Goal: Task Accomplishment & Management: Use online tool/utility

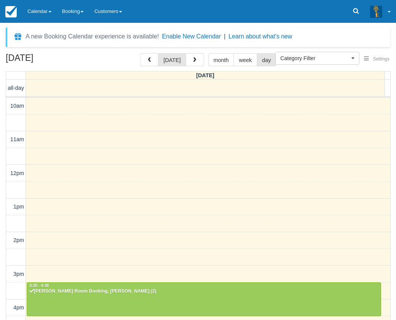
select select
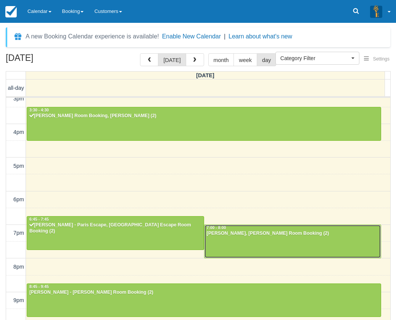
click at [258, 245] on div at bounding box center [292, 241] width 176 height 33
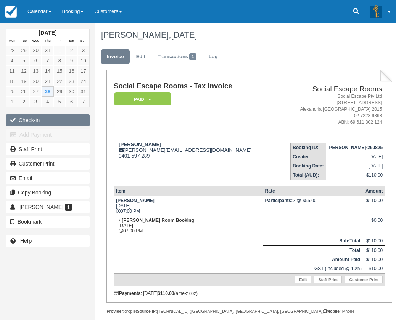
click at [37, 122] on button "Check-in" at bounding box center [48, 120] width 84 height 12
